Goal: Information Seeking & Learning: Learn about a topic

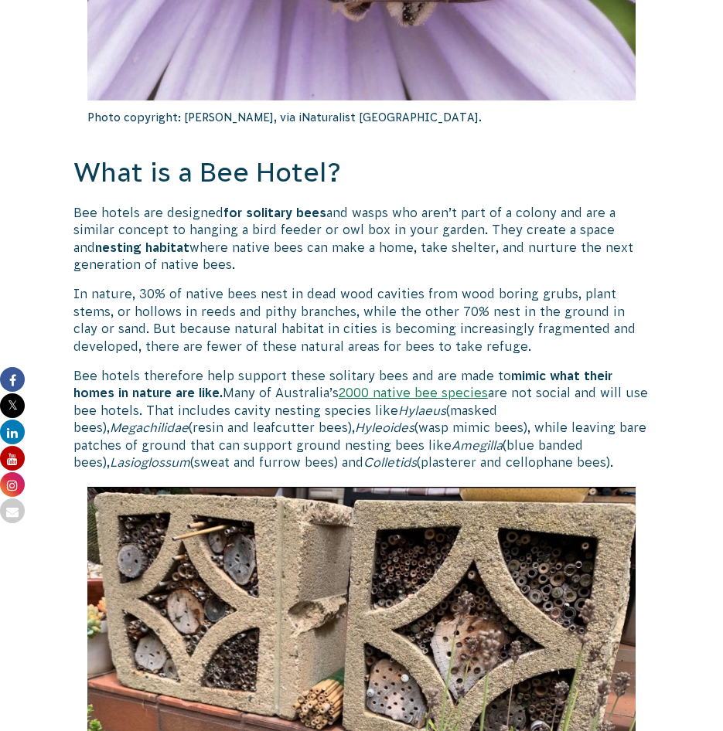
scroll to position [1933, 0]
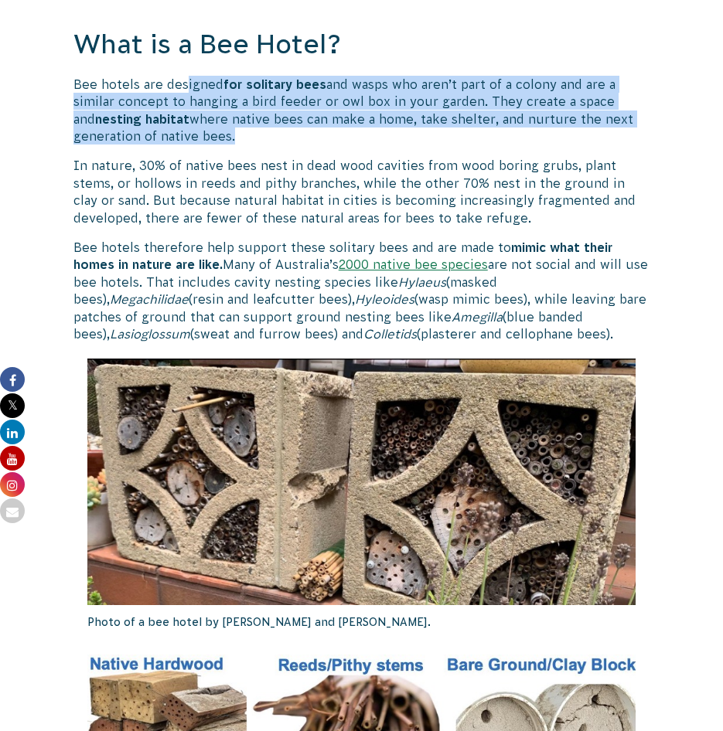
drag, startPoint x: 184, startPoint y: 60, endPoint x: 261, endPoint y: 125, distance: 101.5
click at [261, 125] on p "Bee hotels are designed for solitary bees and wasps who aren’t part of a colony…" at bounding box center [361, 111] width 576 height 70
drag, startPoint x: 174, startPoint y: 57, endPoint x: 256, endPoint y: 130, distance: 109.5
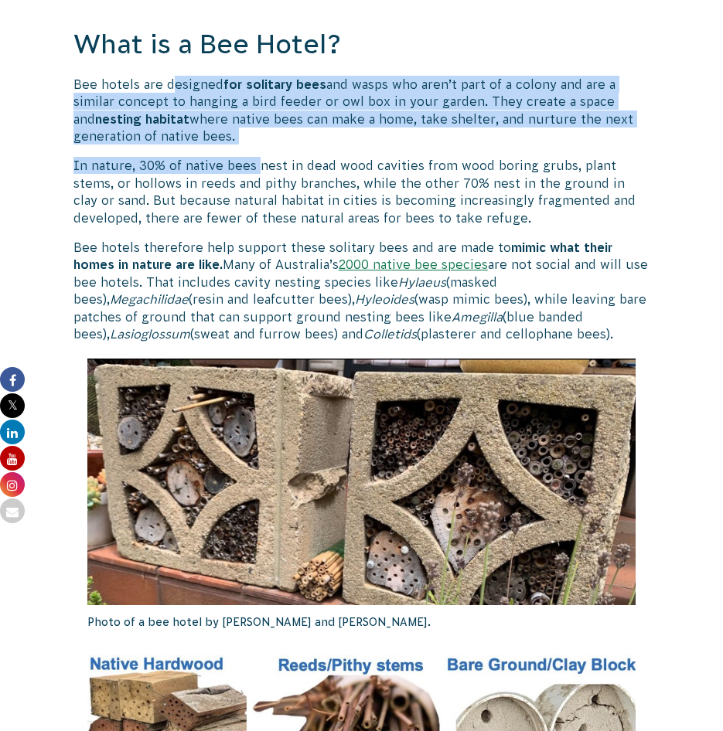
drag, startPoint x: 269, startPoint y: 124, endPoint x: 154, endPoint y: 63, distance: 130.8
click at [154, 76] on p "Bee hotels are designed for solitary bees and wasps who aren’t part of a colony…" at bounding box center [361, 111] width 576 height 70
drag, startPoint x: 118, startPoint y: 61, endPoint x: 276, endPoint y: 118, distance: 167.8
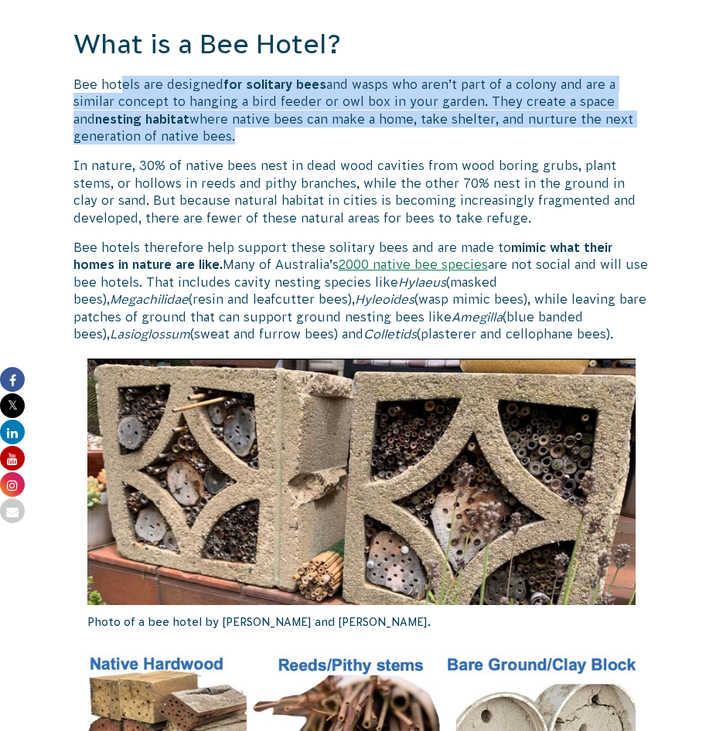
click at [276, 118] on p "Bee hotels are designed for solitary bees and wasps who aren’t part of a colony…" at bounding box center [361, 111] width 576 height 70
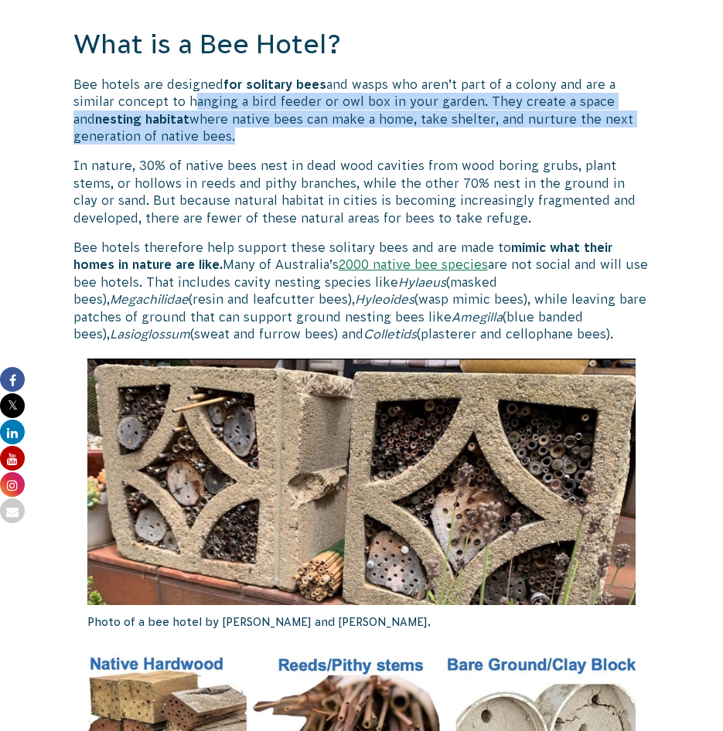
drag, startPoint x: 422, startPoint y: 122, endPoint x: 187, endPoint y: 87, distance: 237.6
click at [187, 87] on p "Bee hotels are designed for solitary bees and wasps who aren’t part of a colony…" at bounding box center [361, 111] width 576 height 70
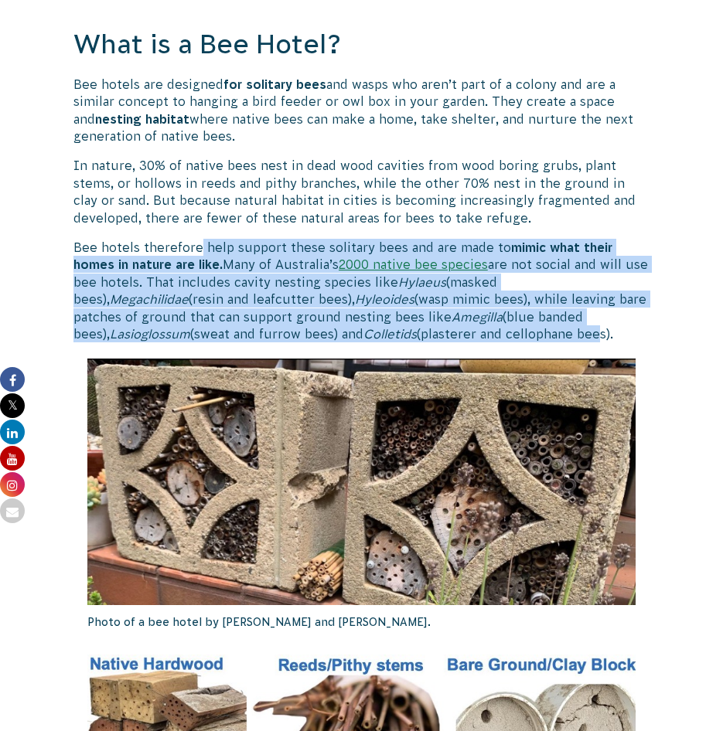
drag, startPoint x: 206, startPoint y: 230, endPoint x: 447, endPoint y: 314, distance: 255.3
click at [447, 314] on p "Bee hotels therefore help support these solitary bees and are made to mimic wha…" at bounding box center [361, 291] width 576 height 104
drag, startPoint x: 447, startPoint y: 314, endPoint x: 339, endPoint y: 307, distance: 107.7
click at [339, 307] on p "Bee hotels therefore help support these solitary bees and are made to mimic wha…" at bounding box center [361, 291] width 576 height 104
drag, startPoint x: 164, startPoint y: 224, endPoint x: 550, endPoint y: 319, distance: 397.2
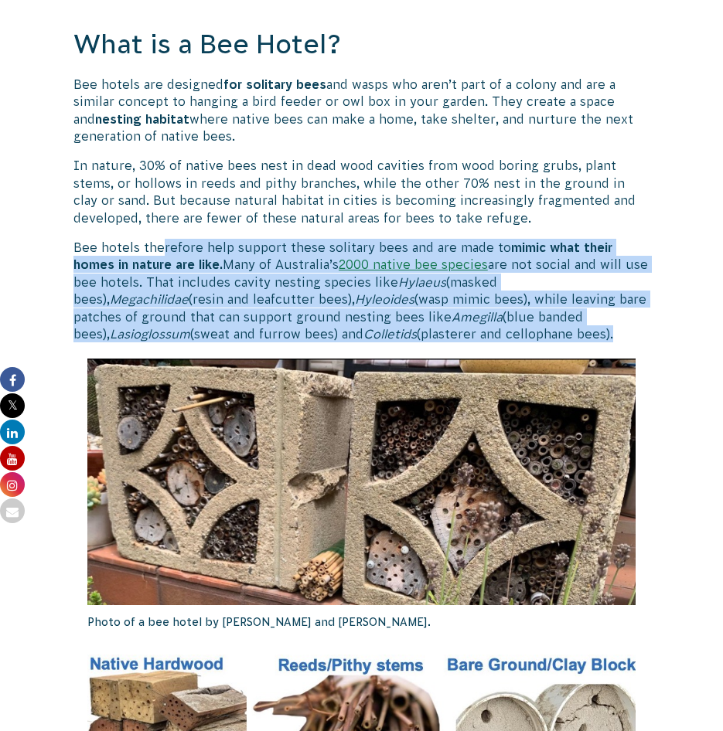
click at [550, 319] on p "Bee hotels therefore help support these solitary bees and are made to mimic wha…" at bounding box center [361, 291] width 576 height 104
drag, startPoint x: 519, startPoint y: 319, endPoint x: 90, endPoint y: 235, distance: 436.4
click at [90, 239] on p "Bee hotels therefore help support these solitary bees and are made to mimic wha…" at bounding box center [361, 291] width 576 height 104
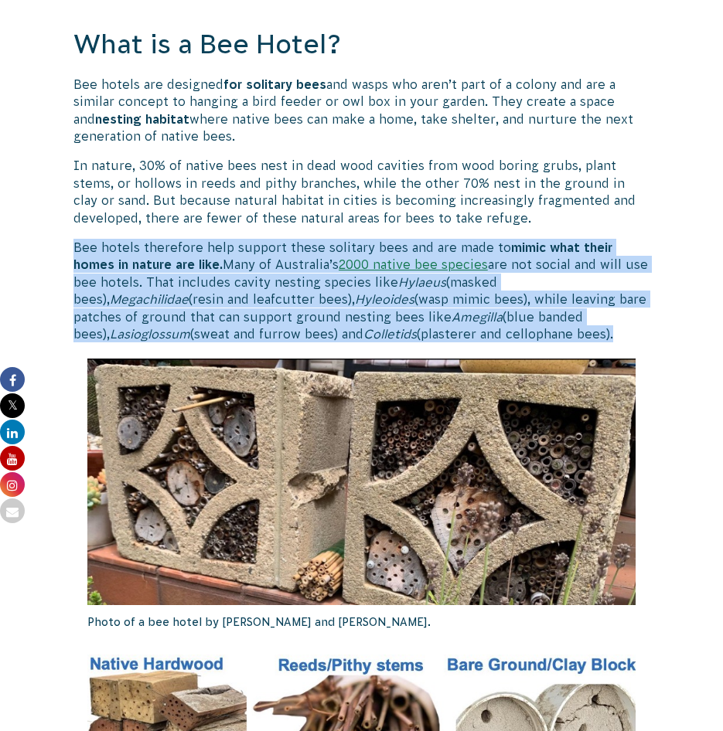
drag, startPoint x: 77, startPoint y: 233, endPoint x: 522, endPoint y: 325, distance: 454.0
click at [522, 325] on p "Bee hotels therefore help support these solitary bees and are made to mimic wha…" at bounding box center [361, 291] width 576 height 104
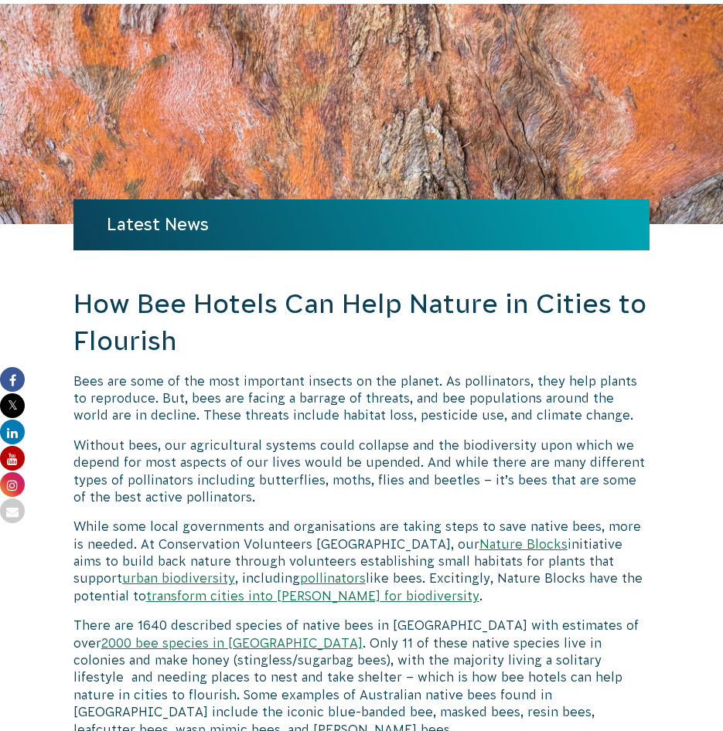
scroll to position [0, 0]
